Goal: Task Accomplishment & Management: Use online tool/utility

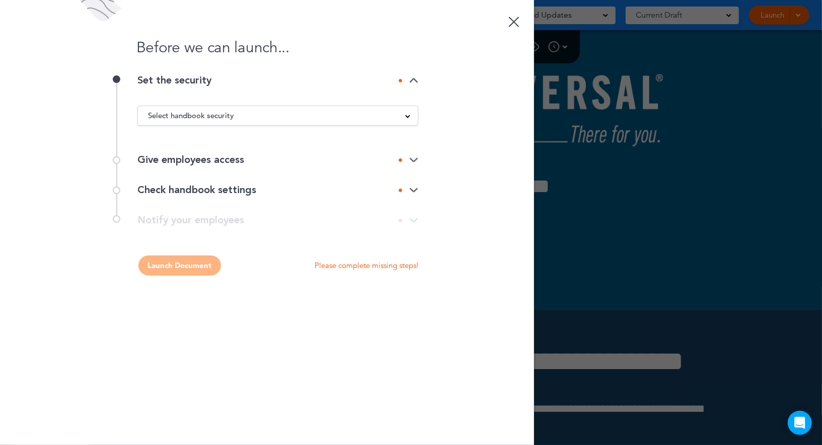
click at [172, 115] on span "Select handbook security" at bounding box center [191, 116] width 86 height 14
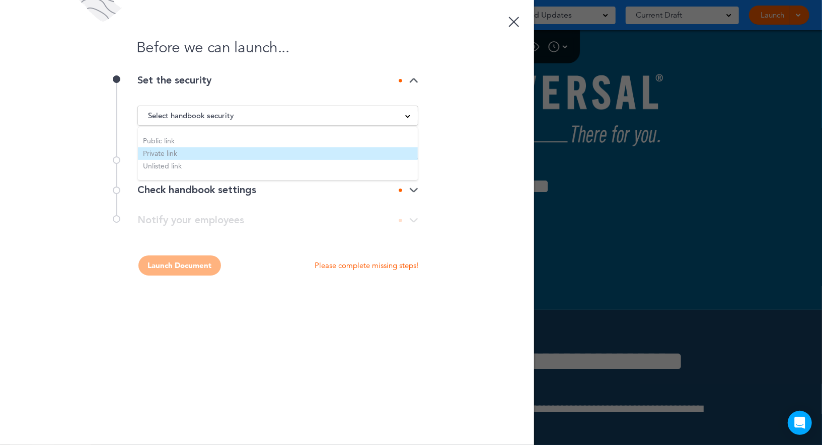
click at [165, 154] on li "Private link" at bounding box center [278, 153] width 280 height 13
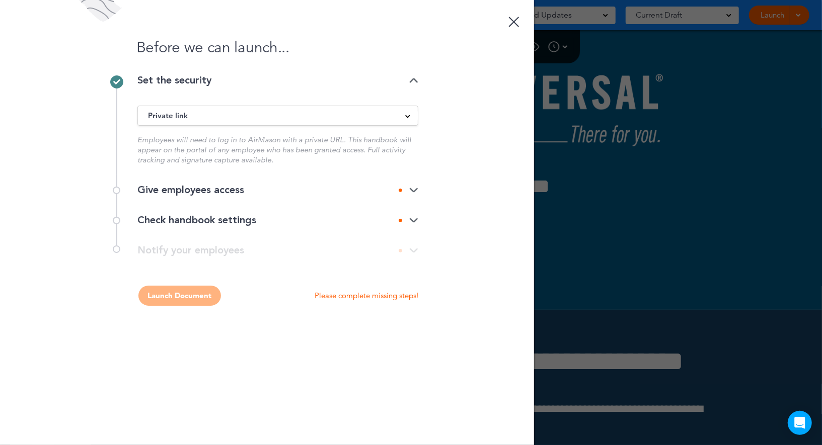
click at [193, 192] on div "Give employees access" at bounding box center [277, 190] width 281 height 10
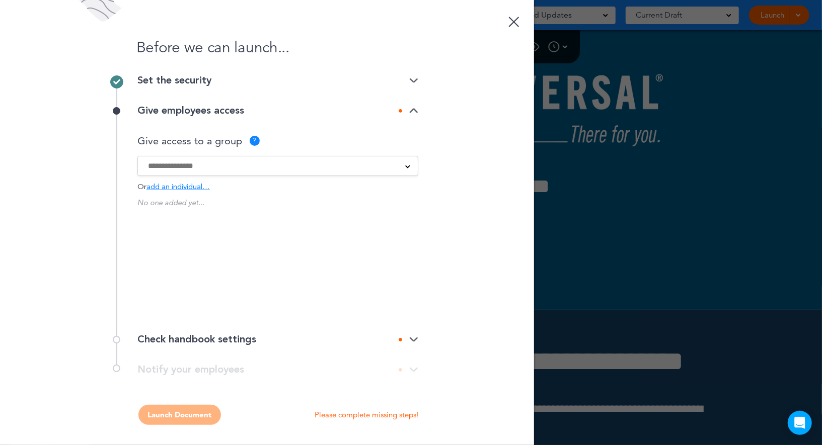
click at [190, 164] on input at bounding box center [271, 166] width 247 height 11
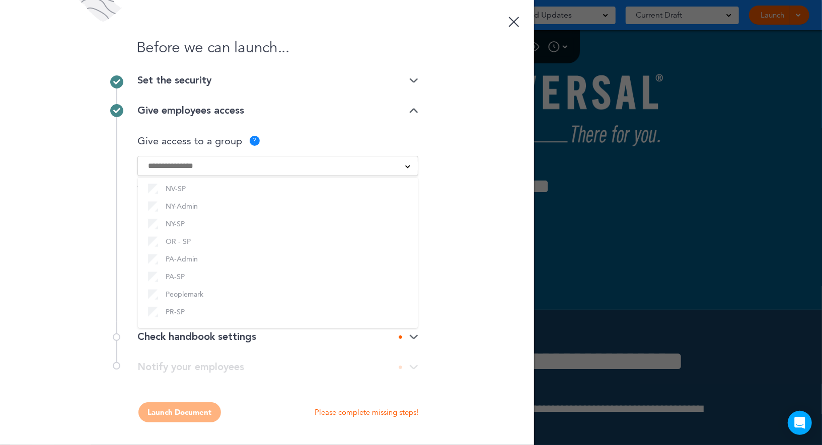
click at [442, 222] on div "Before we can launch... Set the security Private link Public link Private link …" at bounding box center [267, 222] width 534 height 445
click at [252, 335] on div "Check handbook settings" at bounding box center [277, 337] width 281 height 10
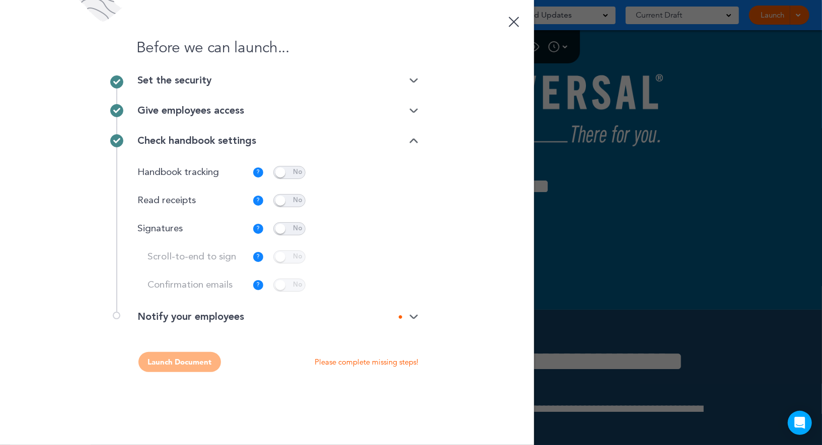
click at [229, 317] on div "Notify your employees" at bounding box center [277, 317] width 281 height 10
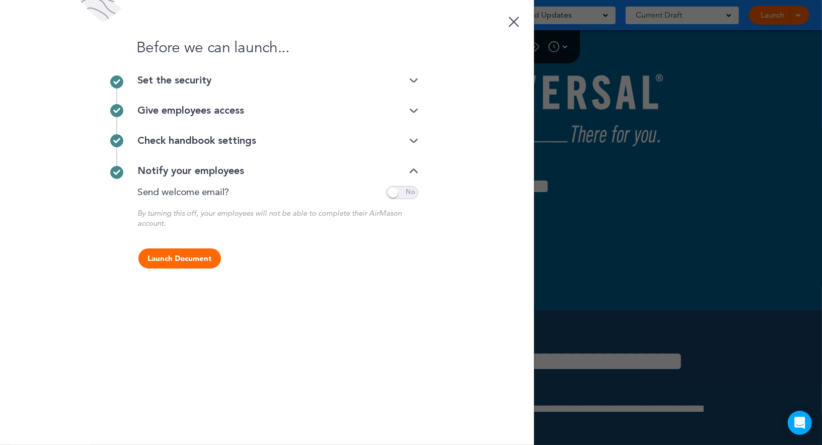
click at [191, 258] on button "Launch Document" at bounding box center [179, 259] width 83 height 20
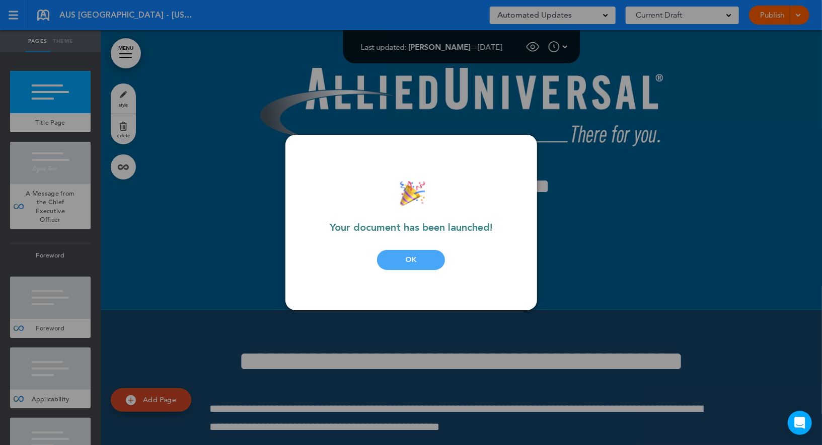
click at [400, 260] on div "OK" at bounding box center [411, 260] width 68 height 20
